Goal: Task Accomplishment & Management: Use online tool/utility

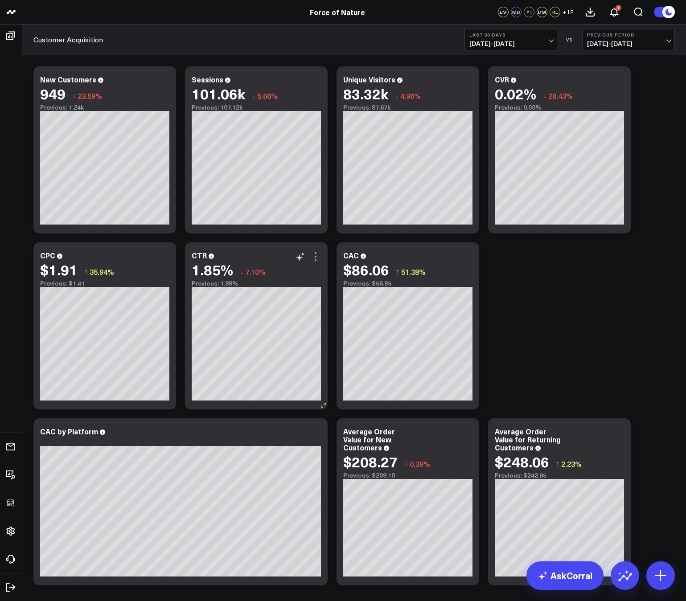
click at [315, 259] on icon at bounding box center [315, 256] width 11 height 11
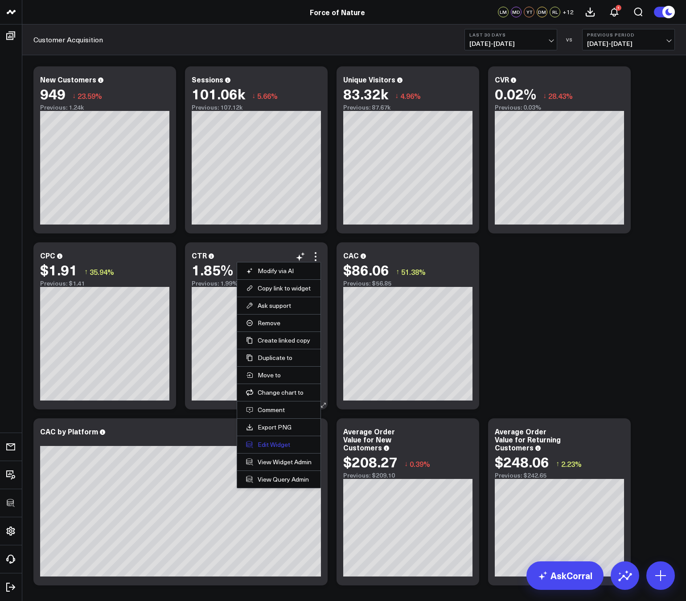
click at [278, 444] on button "Edit Widget" at bounding box center [279, 445] width 66 height 8
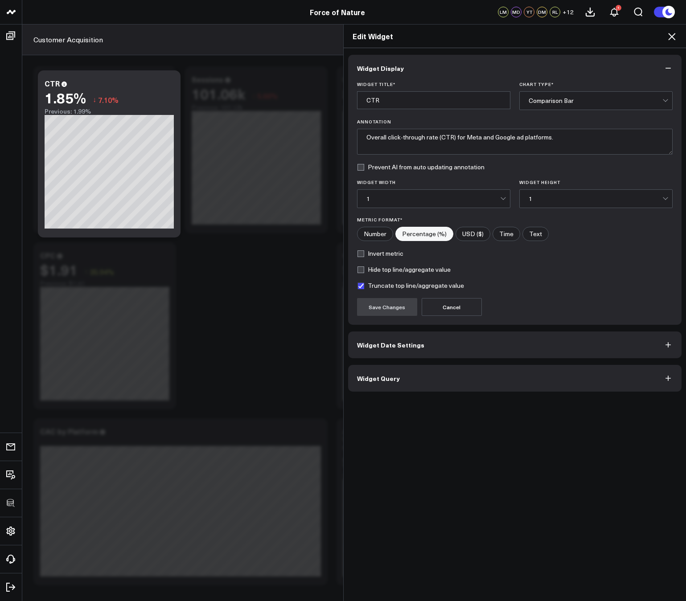
click at [408, 378] on button "Widget Query" at bounding box center [515, 378] width 334 height 27
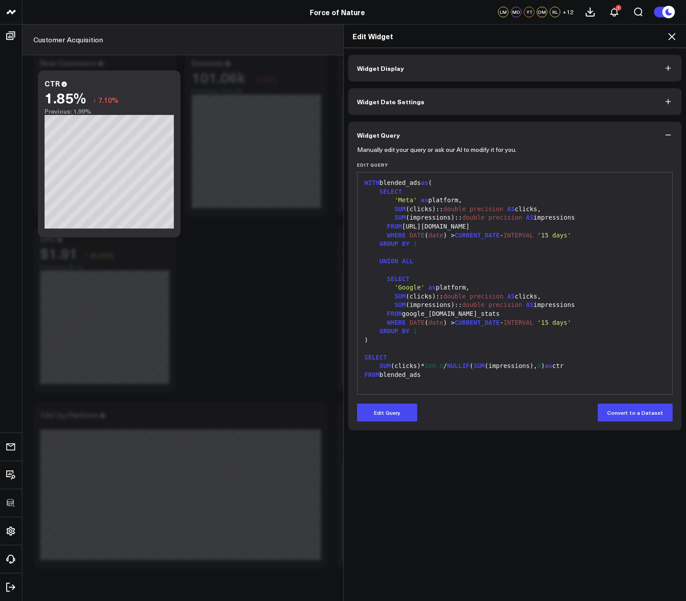
scroll to position [42, 0]
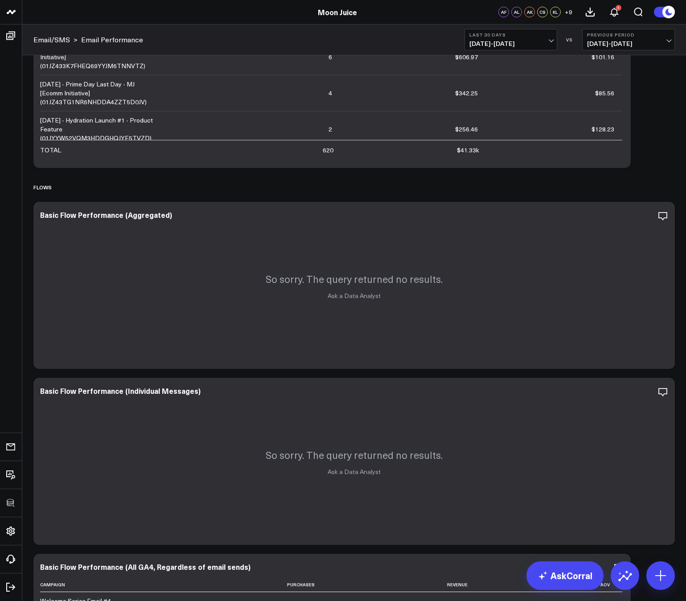
scroll to position [266, 0]
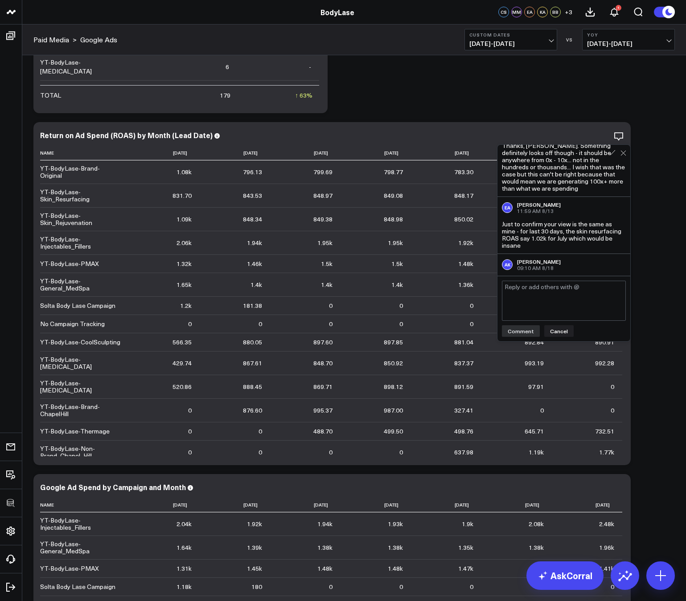
scroll to position [211, 0]
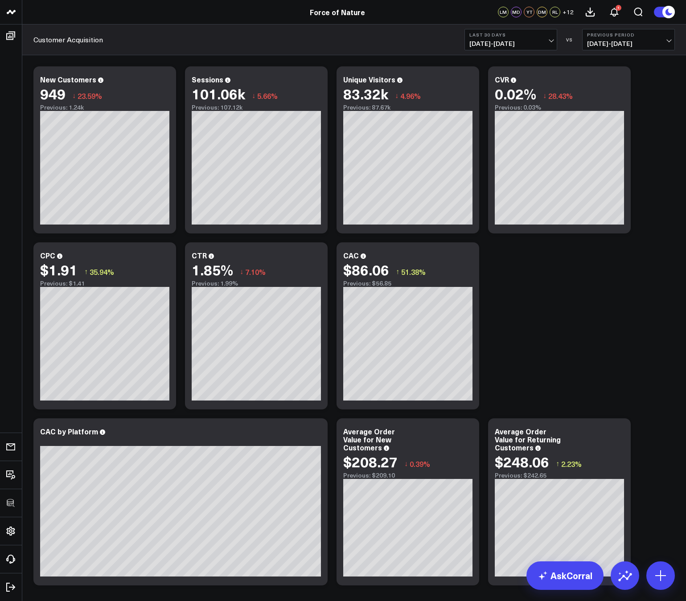
click at [507, 42] on span "[DATE] - [DATE]" at bounding box center [510, 43] width 83 height 7
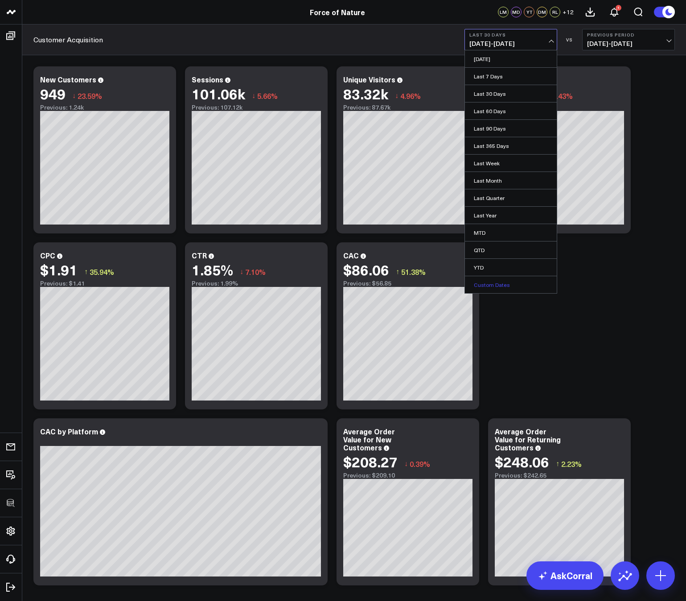
click at [490, 280] on link "Custom Dates" at bounding box center [511, 284] width 92 height 17
select select "7"
select select "2025"
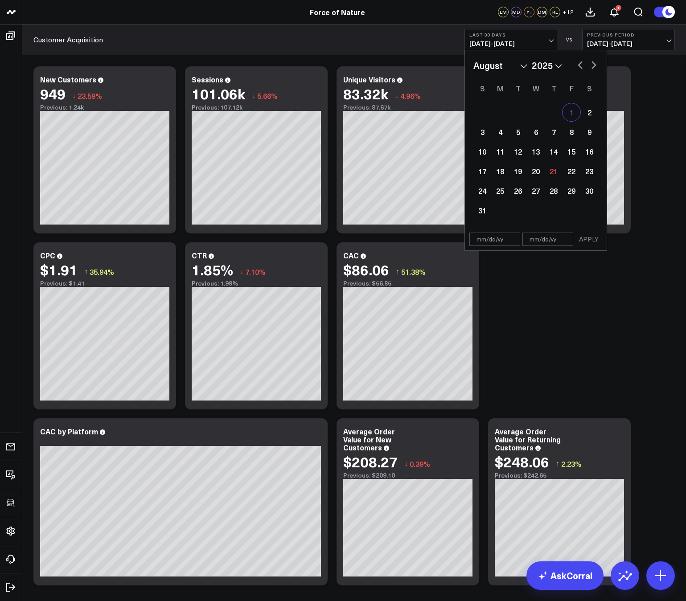
click at [573, 110] on div "1" at bounding box center [572, 112] width 18 height 18
type input "[DATE]"
select select "7"
select select "2025"
click at [588, 129] on div "9" at bounding box center [589, 132] width 18 height 18
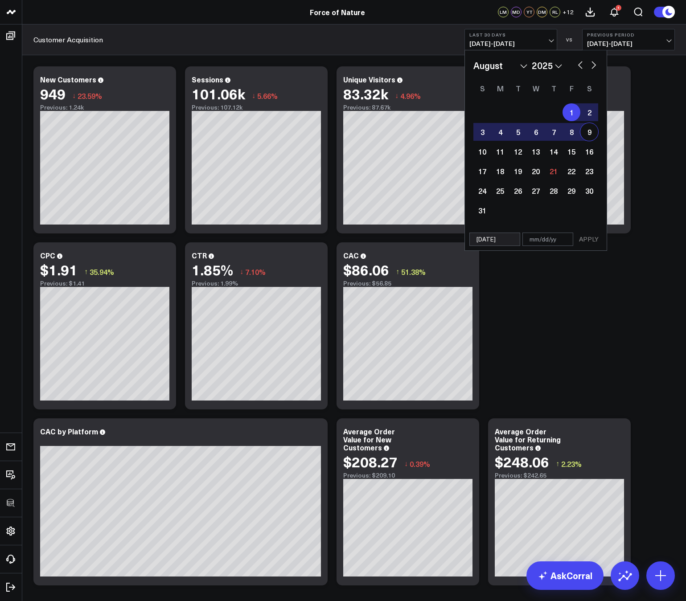
type input "[DATE]"
select select "7"
select select "2025"
click at [596, 246] on div "[DATE] [DATE] APPLY" at bounding box center [536, 239] width 143 height 23
select select "7"
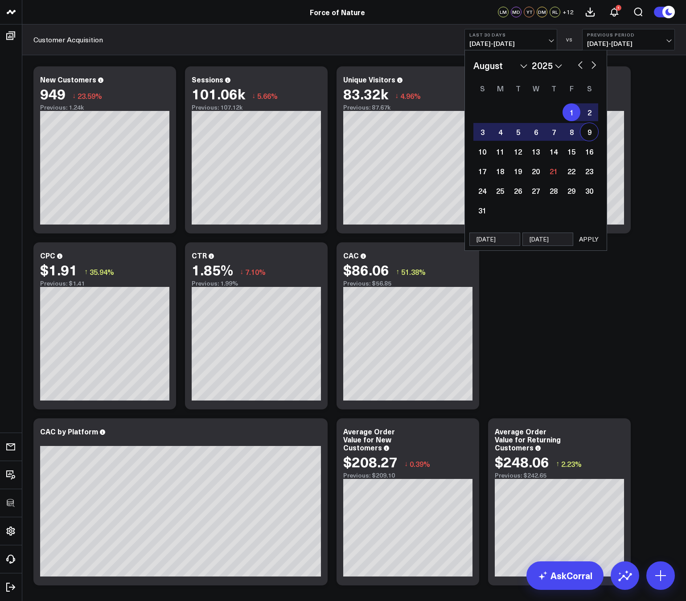
select select "2025"
click at [594, 244] on button "APPLY" at bounding box center [589, 239] width 27 height 13
